Goal: Information Seeking & Learning: Learn about a topic

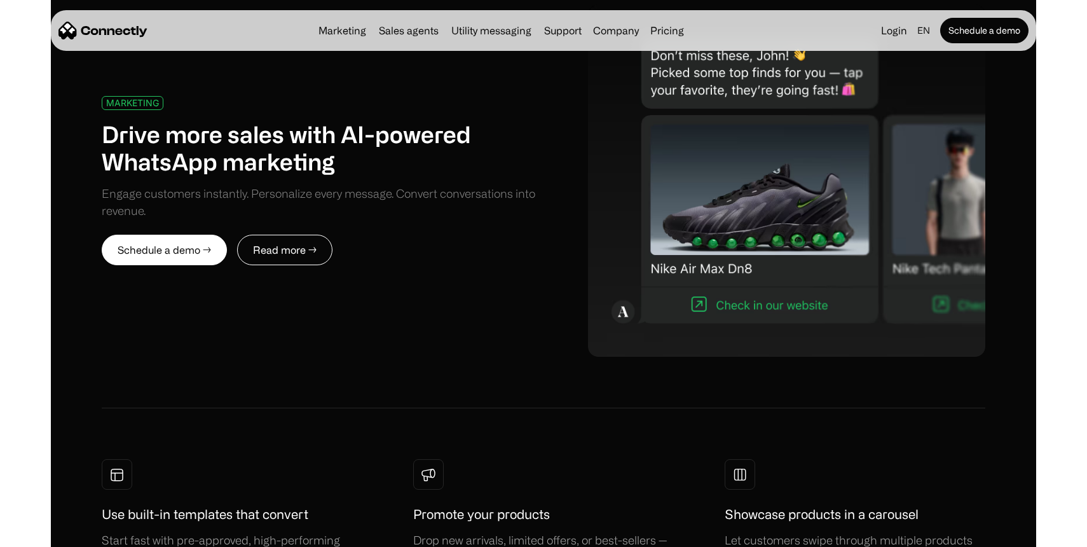
scroll to position [762, 0]
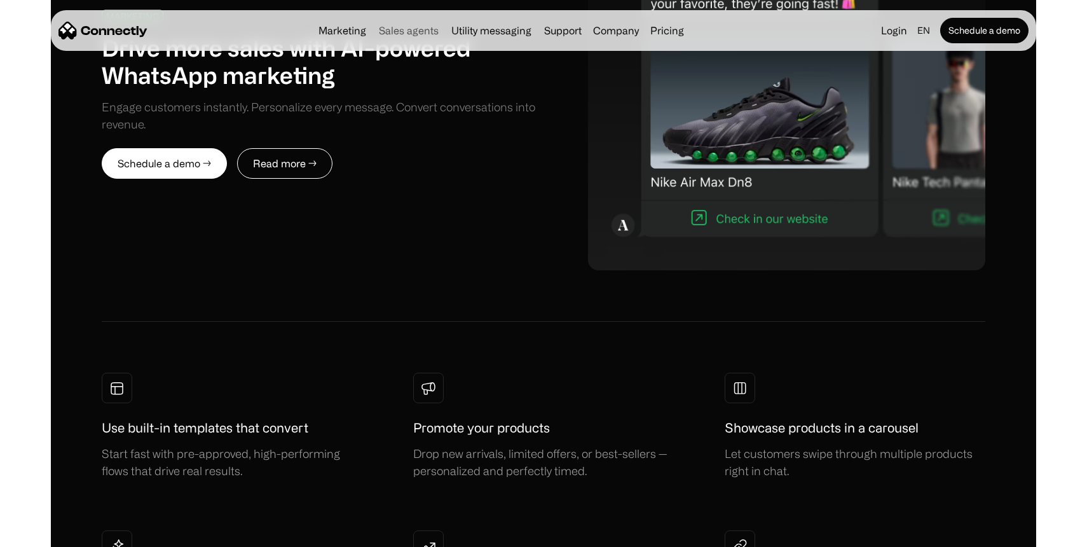
click at [414, 26] on link "Sales agents" at bounding box center [409, 30] width 70 height 10
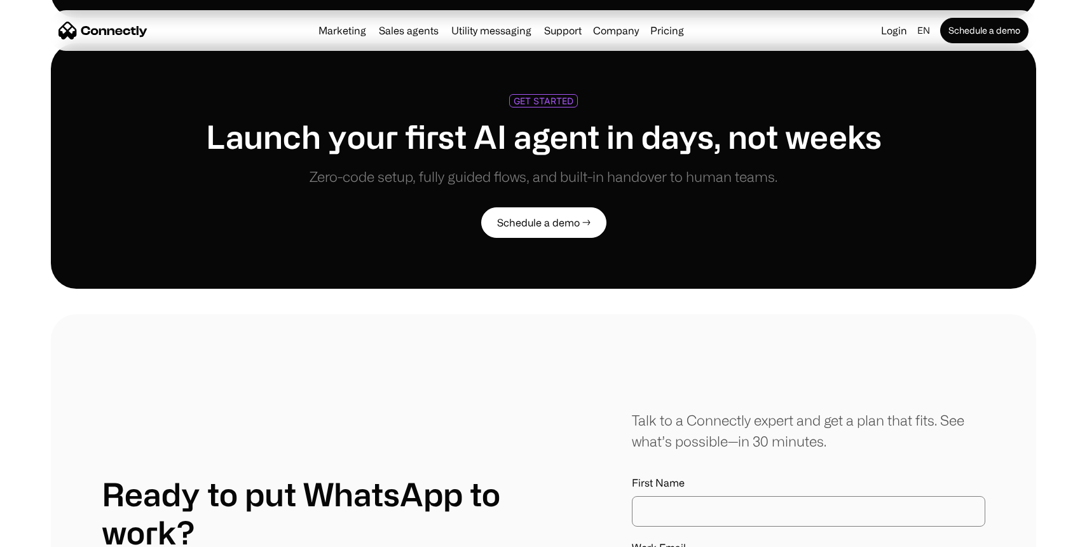
scroll to position [3007, 0]
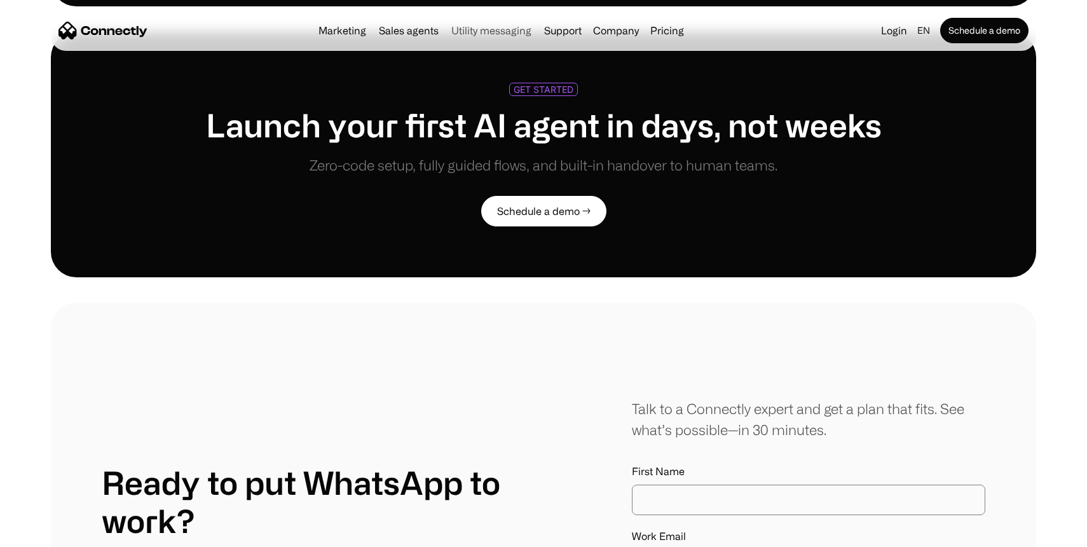
click at [493, 35] on link "Utility messaging" at bounding box center [491, 30] width 90 height 10
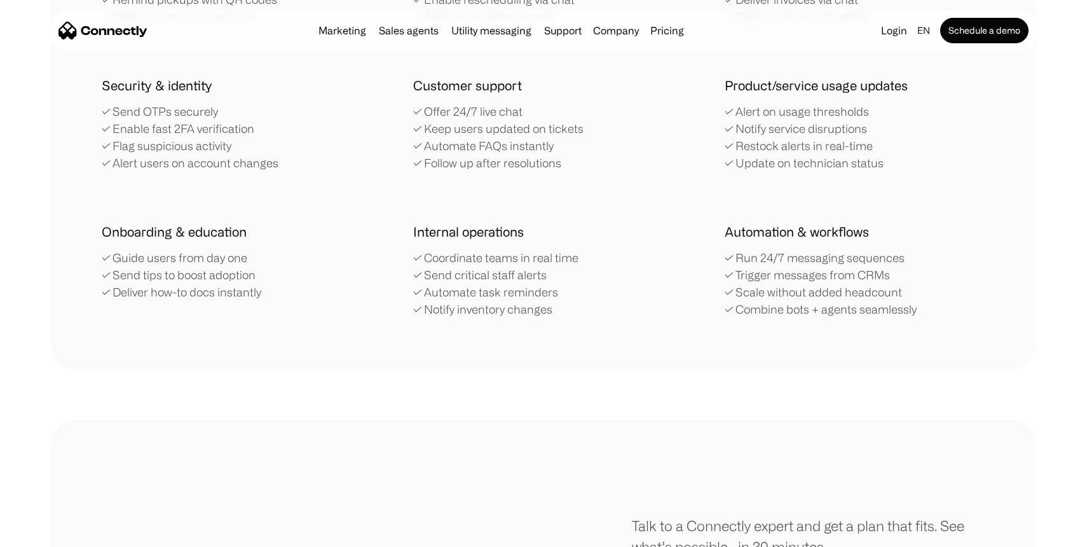
scroll to position [2842, 0]
